Goal: Transaction & Acquisition: Download file/media

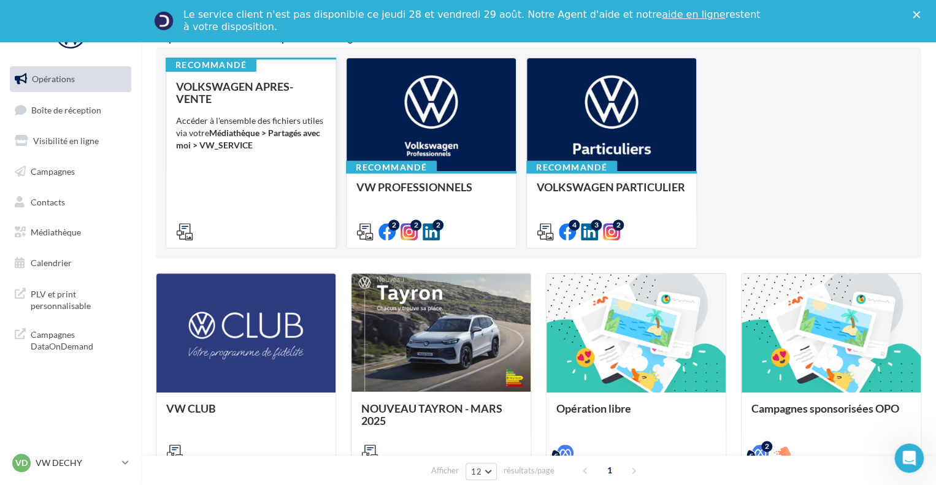
scroll to position [142, 0]
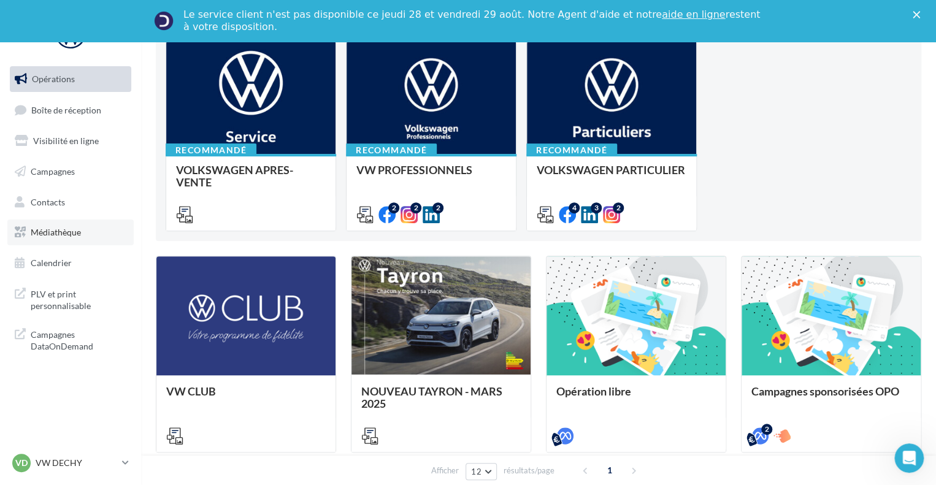
click at [66, 240] on link "Médiathèque" at bounding box center [70, 233] width 126 height 26
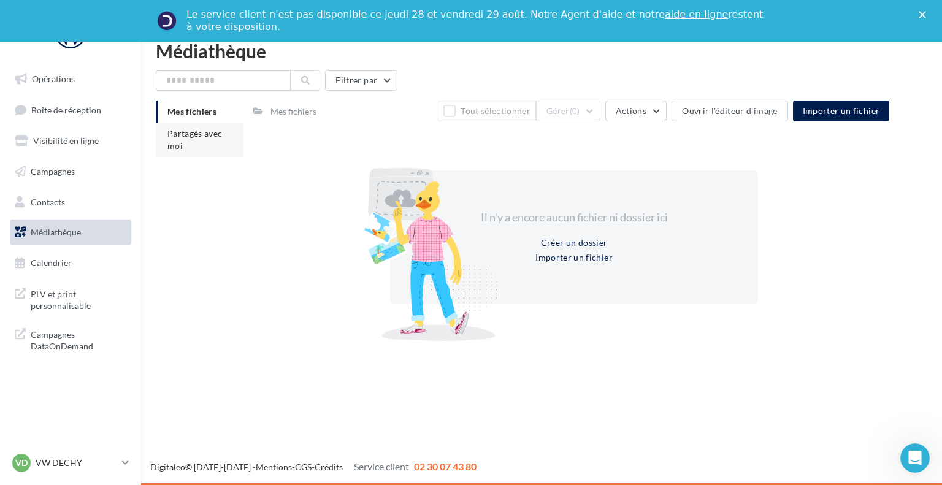
click at [185, 113] on ul "Mes fichiers Partagés avec moi" at bounding box center [200, 129] width 88 height 56
click at [182, 149] on span "Partagés avec moi" at bounding box center [194, 139] width 55 height 23
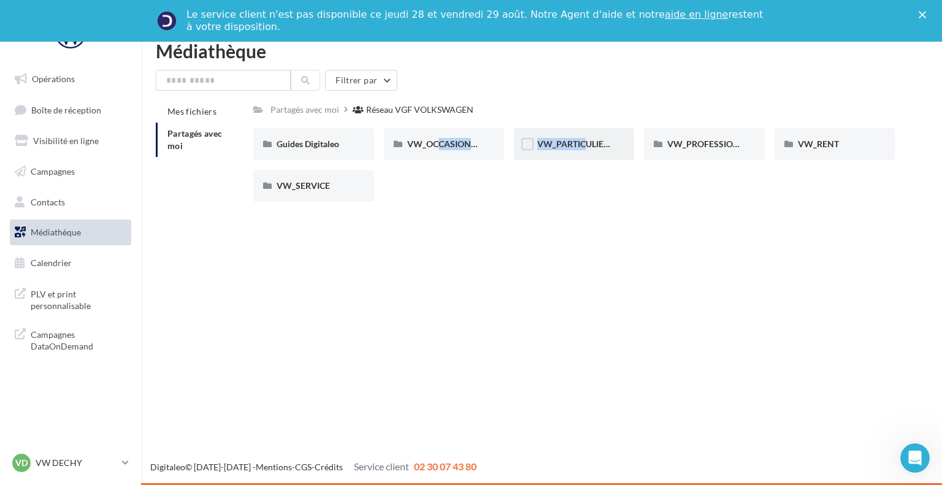
drag, startPoint x: 426, startPoint y: 142, endPoint x: 576, endPoint y: 138, distance: 150.3
click at [576, 138] on div "Guides Digitaleo Guides Digitaleo VW_OCCASIONS_GARANTIES VW_OCCASIONS_GARANTIES…" at bounding box center [578, 169] width 651 height 83
click at [576, 138] on div "VW_PARTICULIERS" at bounding box center [574, 144] width 74 height 12
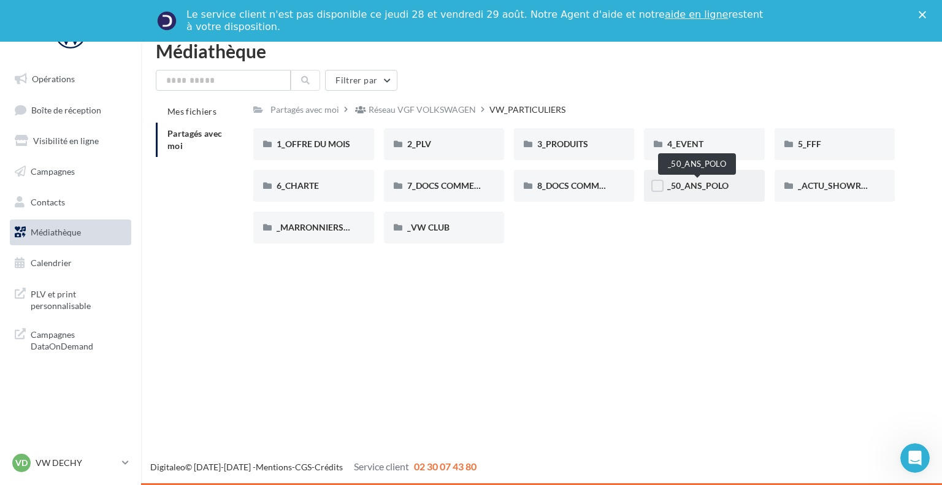
click at [689, 183] on span "_50_ANS_POLO" at bounding box center [697, 185] width 61 height 10
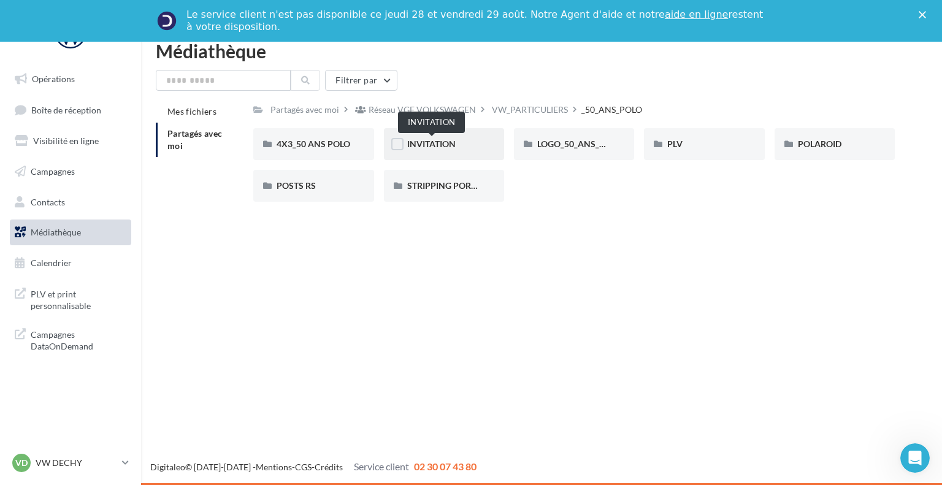
click at [450, 137] on div "INVITATION" at bounding box center [444, 144] width 120 height 32
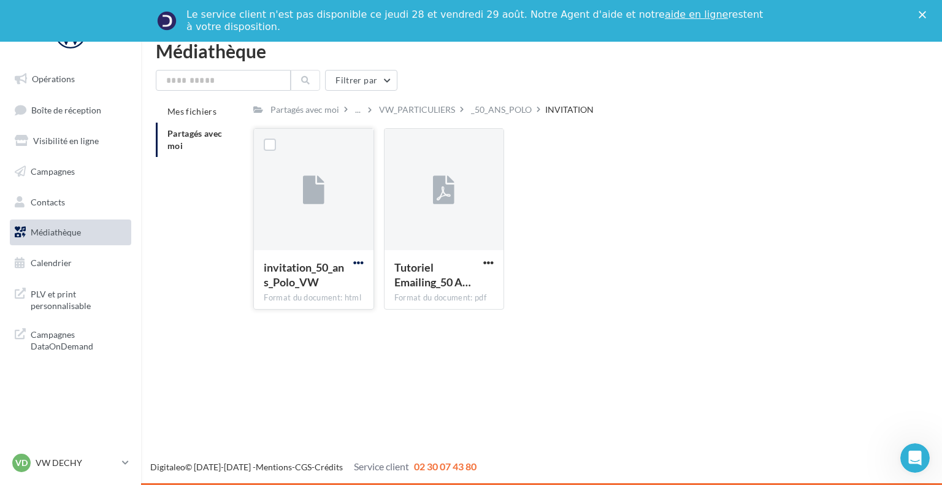
click at [360, 263] on span "button" at bounding box center [358, 263] width 10 height 10
click at [326, 289] on button "Télécharger" at bounding box center [304, 287] width 123 height 32
